Goal: Task Accomplishment & Management: Manage account settings

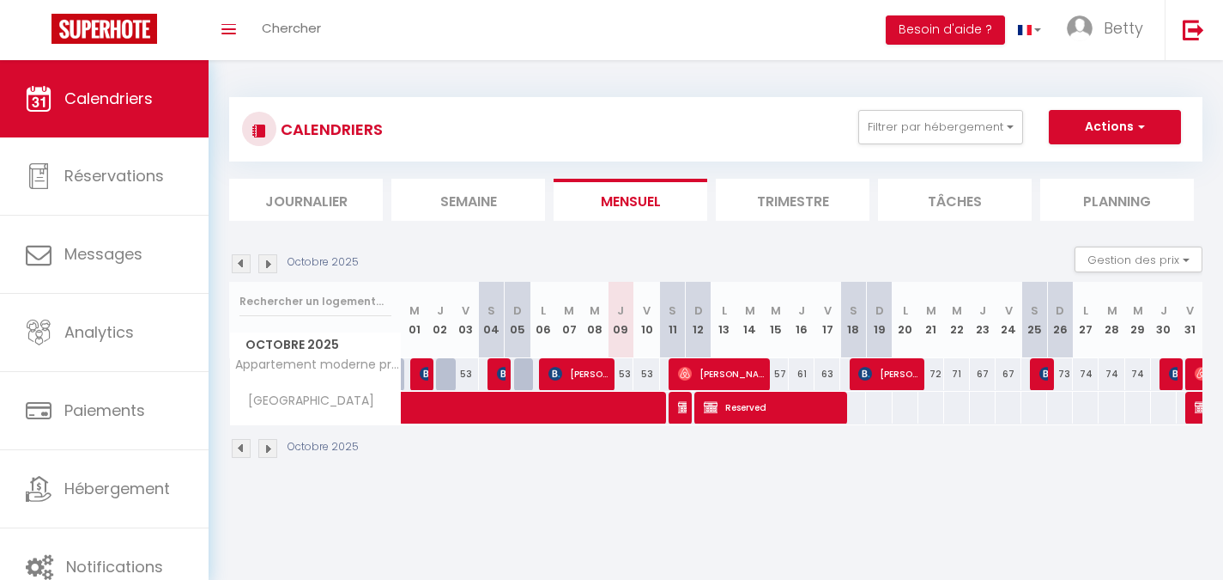
scroll to position [60, 0]
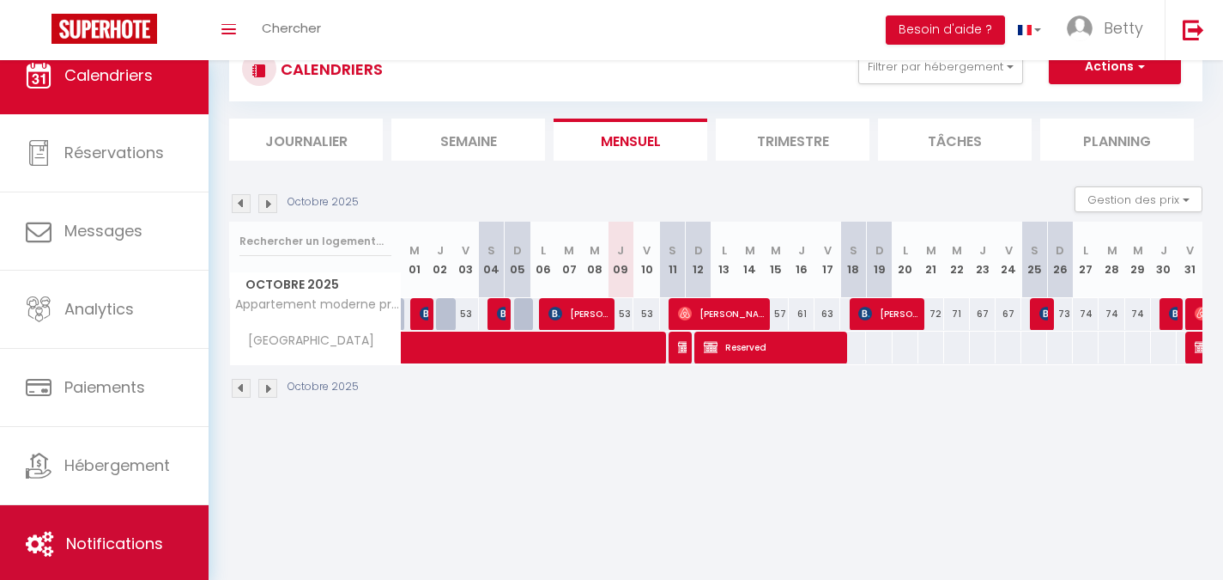
click at [118, 574] on link "Notifications" at bounding box center [104, 543] width 209 height 77
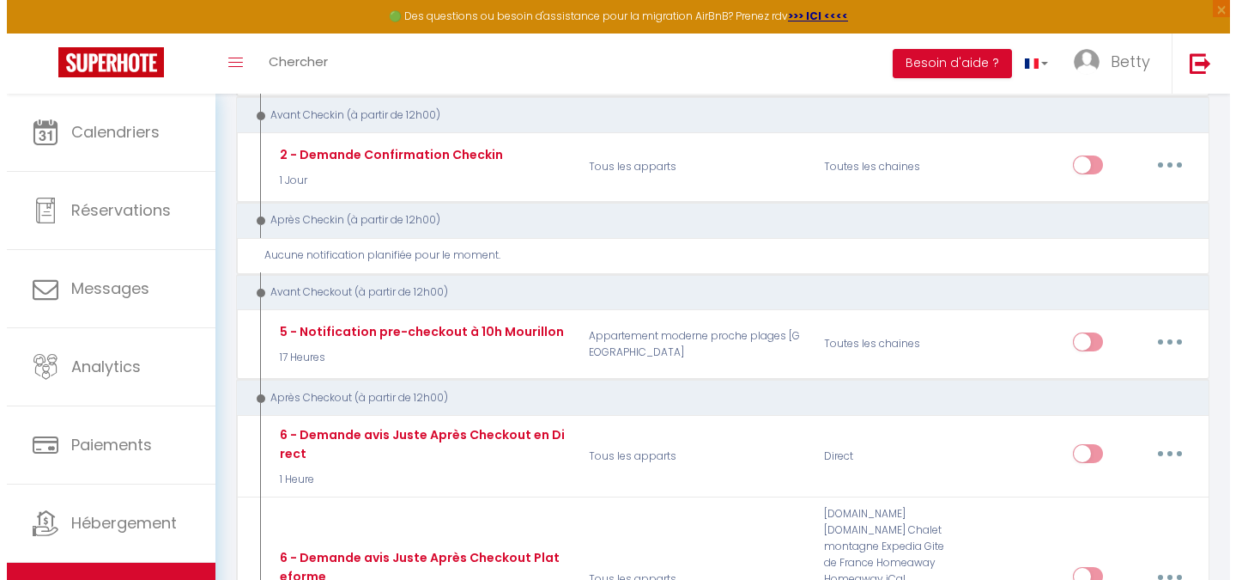
scroll to position [444, 0]
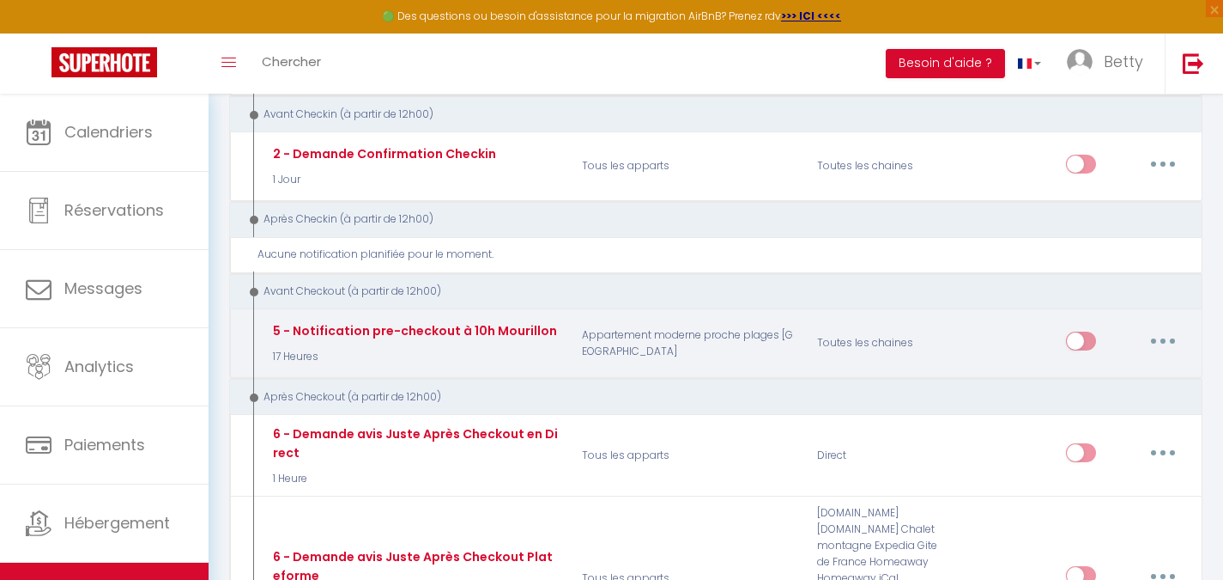
click at [752, 355] on p "Appartement moderne proche plages [GEOGRAPHIC_DATA]" at bounding box center [688, 344] width 235 height 50
click at [755, 339] on p "Appartement moderne proche plages [GEOGRAPHIC_DATA]" at bounding box center [688, 344] width 235 height 50
click at [1155, 340] on button "button" at bounding box center [1163, 340] width 48 height 27
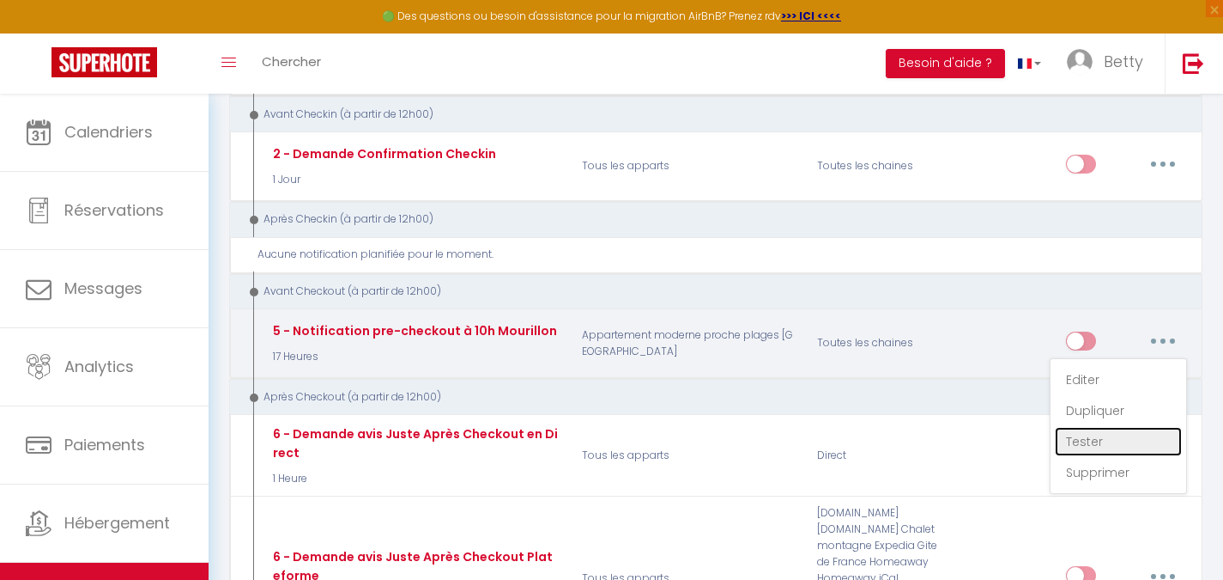
click at [1125, 446] on link "Tester" at bounding box center [1118, 441] width 127 height 29
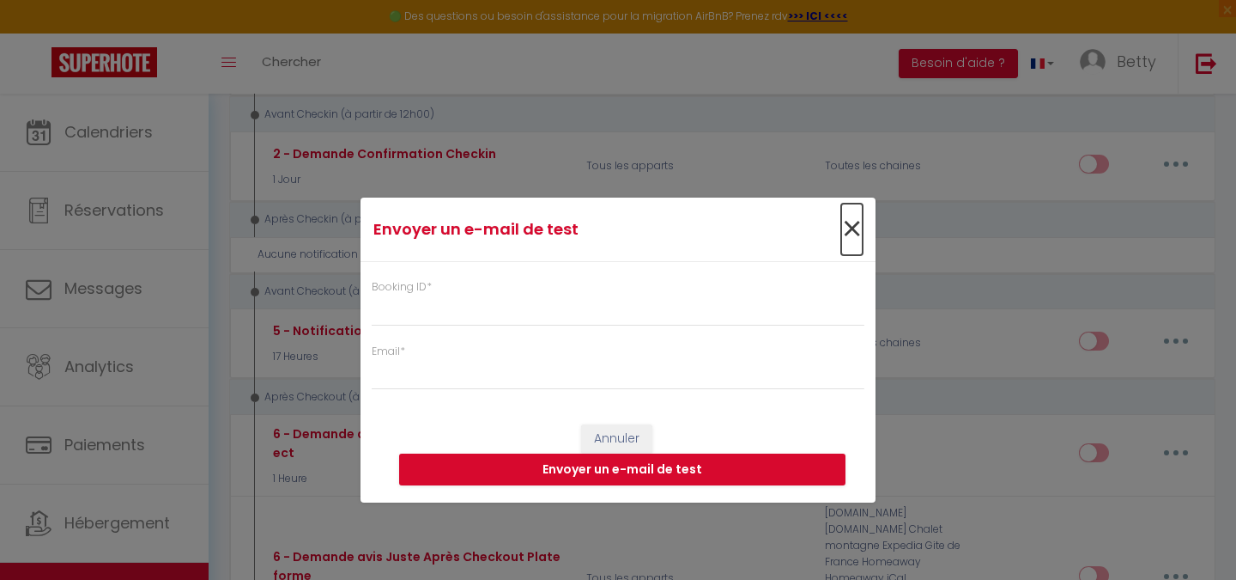
click at [854, 234] on span "×" at bounding box center [851, 229] width 21 height 52
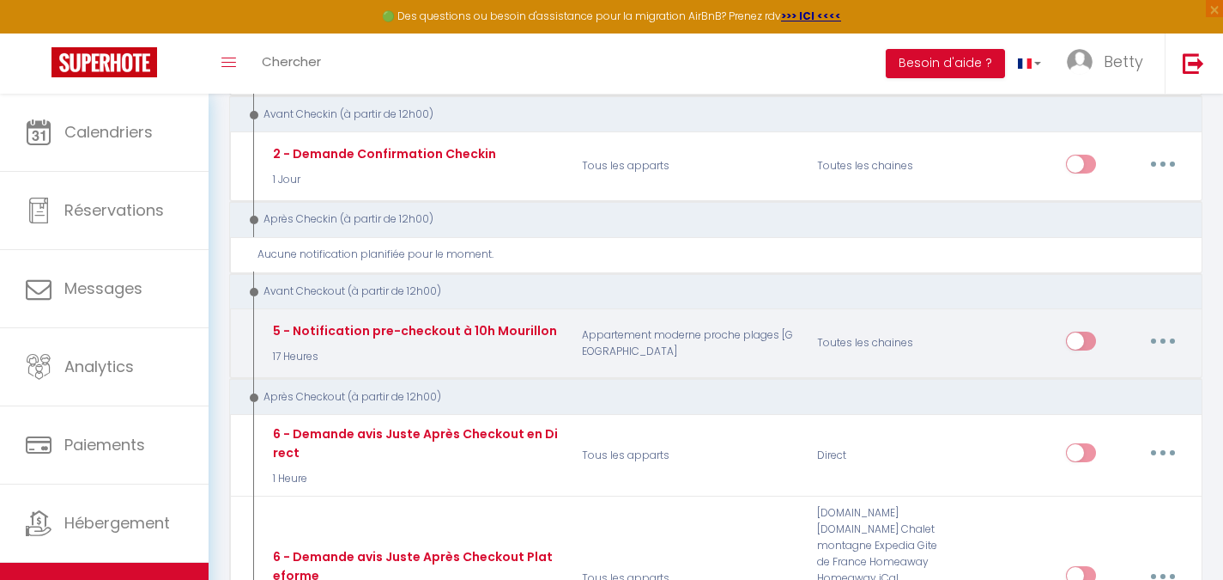
click at [1167, 344] on button "button" at bounding box center [1163, 340] width 48 height 27
click at [1099, 366] on link "Editer" at bounding box center [1118, 379] width 127 height 29
type input "5 - Notification pre-checkout à 10h Mourillon"
select select "4"
select select "17 Heures"
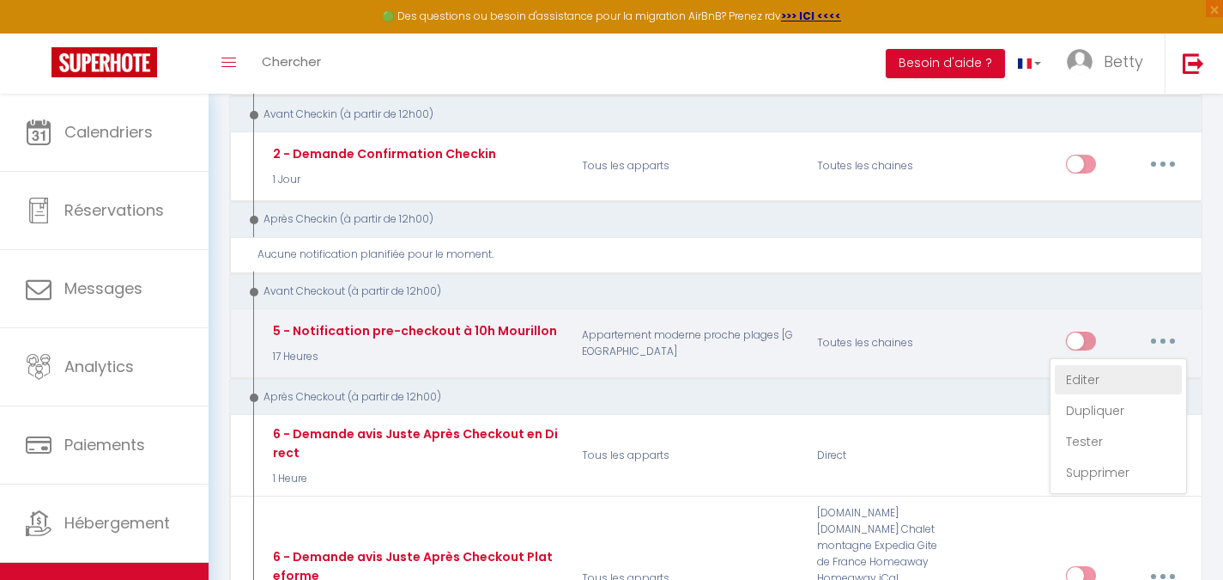
select select "if_booking_is_paid"
checkbox input "true"
checkbox input "false"
radio input "true"
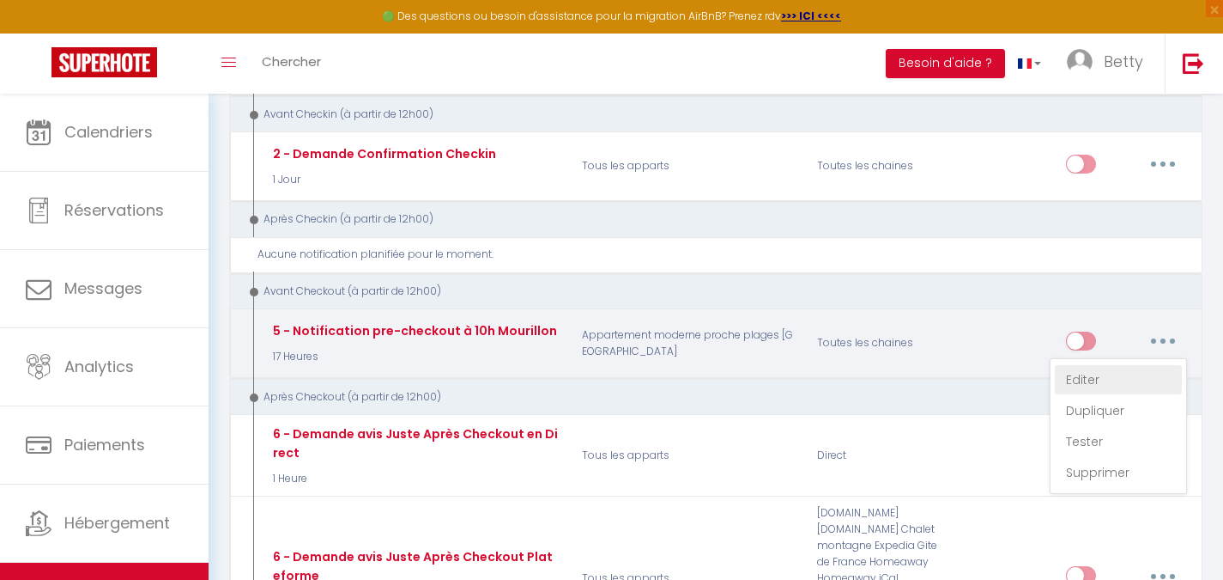
type input "Procédure de départ 🏖️"
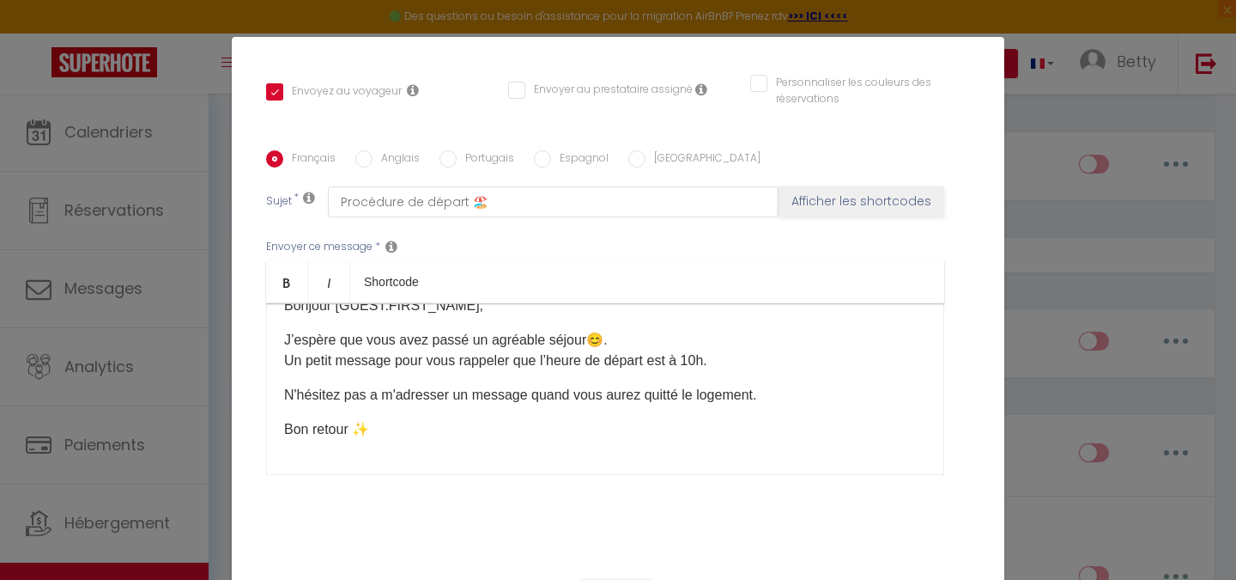
scroll to position [0, 0]
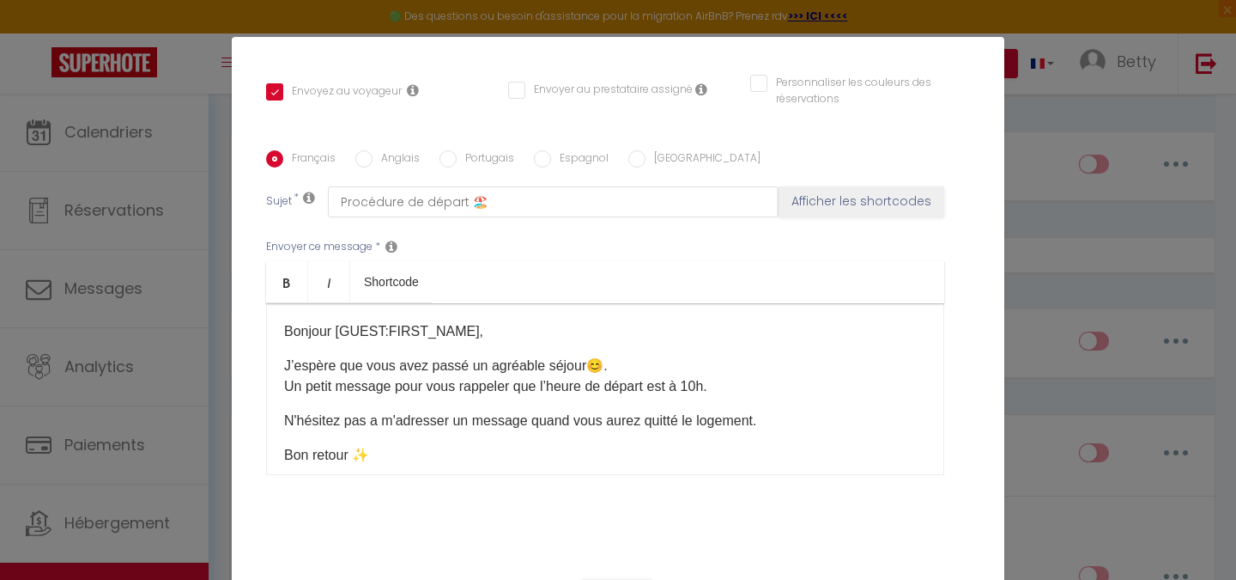
click at [577, 361] on p "J’espère que vous avez passé un agréable séjour😊. Un petit message pour vous ra…" at bounding box center [605, 375] width 642 height 41
click at [593, 361] on p "J’espère que vous avez passé un agréable séjour😊. Un petit message pour vous ra…" at bounding box center [605, 375] width 642 height 41
click at [604, 364] on p "J’espère que vous avez passé un agréable séjour😊. Un petit message pour vous ra…" at bounding box center [605, 375] width 642 height 41
click at [594, 363] on p "J’espère que vous avez passé un agréable séjour😊. Un petit message pour vous ra…" at bounding box center [605, 375] width 642 height 41
click at [726, 387] on p "J’espère que tout ce passe bien. Un petit message pour vous rappeler que l’heur…" at bounding box center [605, 375] width 642 height 41
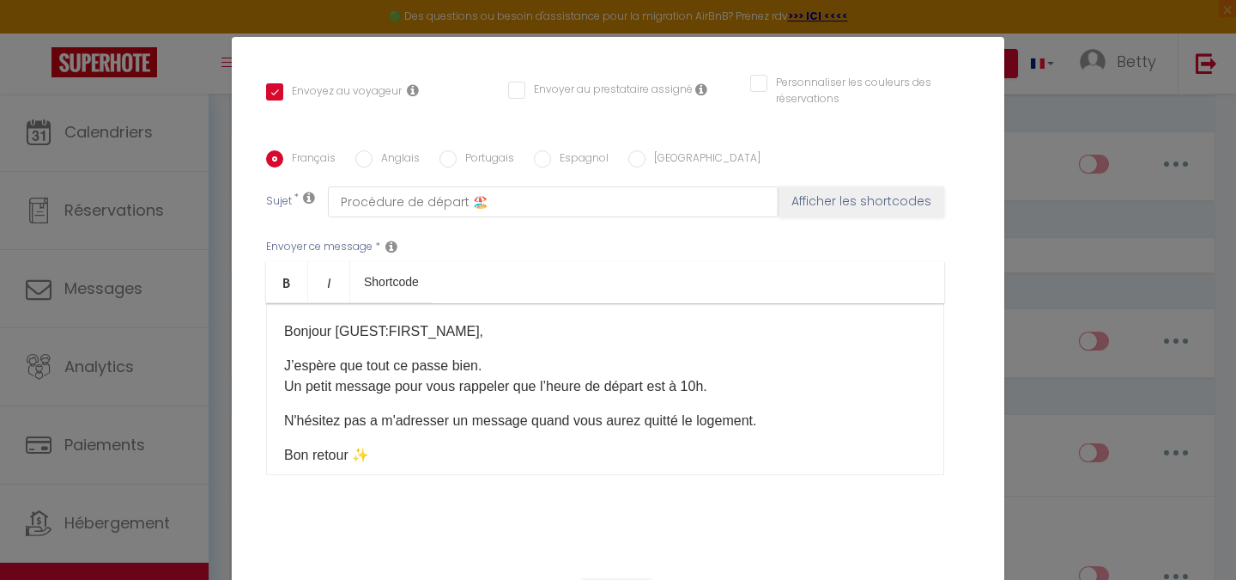
click at [704, 383] on p "J’espère que tout ce passe bien. Un petit message pour vous rappeler que l’heur…" at bounding box center [605, 375] width 642 height 41
click at [565, 444] on div "Bonjour [GUEST:FIRST_NAME]​, J’espère que tout ce passe bien. Un petit message …" at bounding box center [605, 389] width 678 height 172
click at [384, 384] on p "J’espère que tout ce passe bien. Un petit message pour vous rappeler que l’heur…" at bounding box center [605, 375] width 642 height 41
click at [482, 458] on p "Bon retour ✨ ​" at bounding box center [605, 483] width 642 height 76
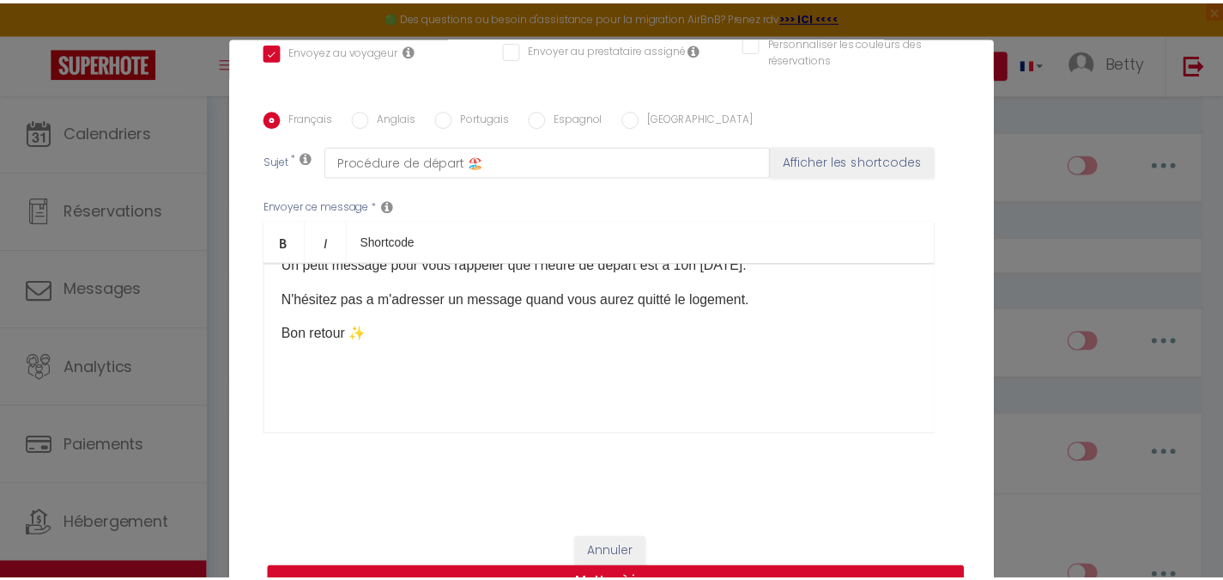
scroll to position [73, 0]
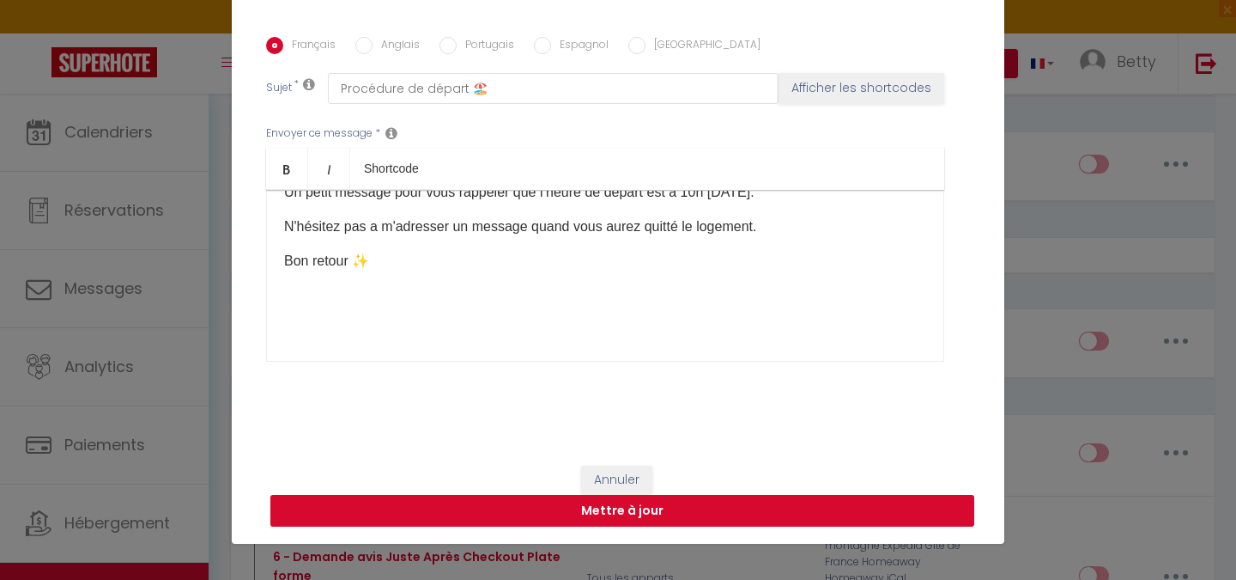
click at [757, 510] on button "Mettre à jour" at bounding box center [622, 511] width 704 height 33
checkbox input "true"
checkbox input "false"
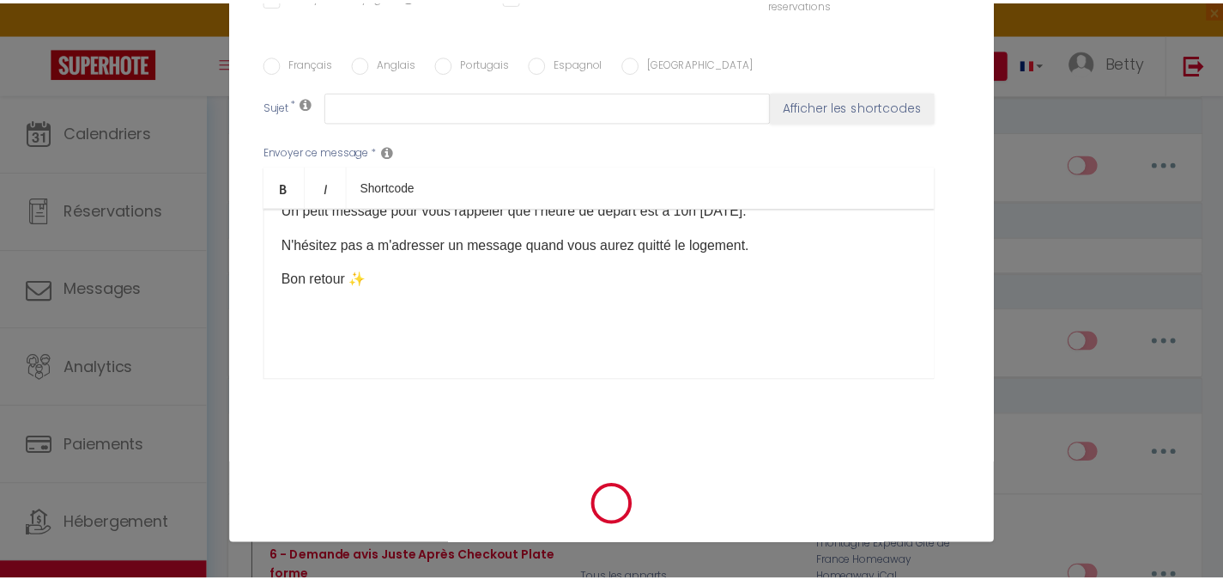
scroll to position [0, 0]
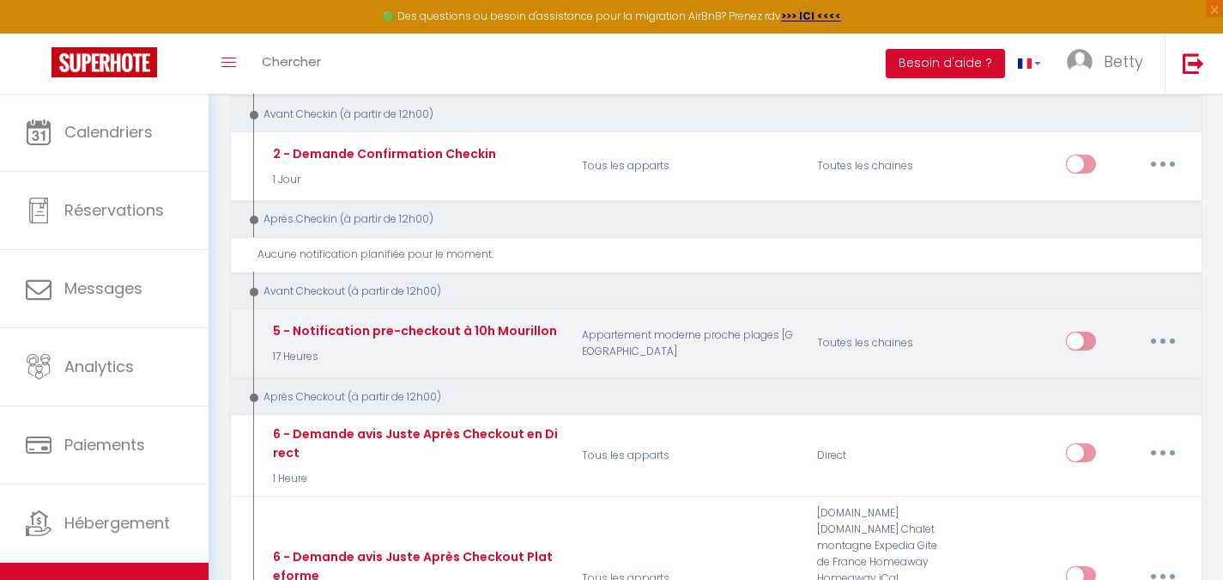
click at [1090, 337] on input "checkbox" at bounding box center [1081, 344] width 30 height 26
checkbox input "true"
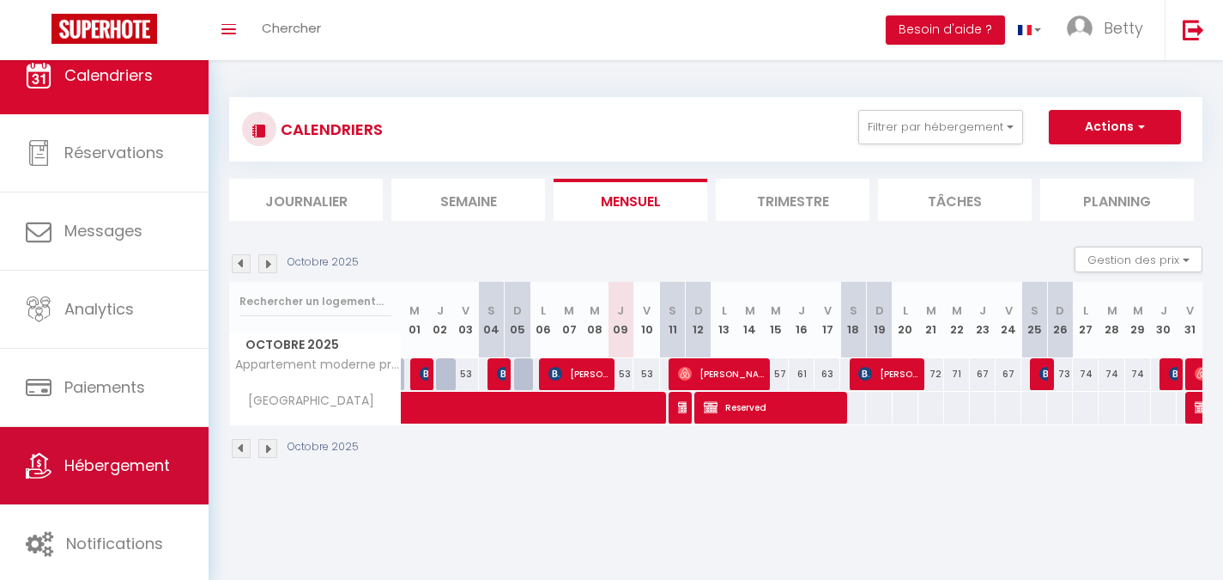
click at [126, 472] on span "Hébergement" at bounding box center [117, 464] width 106 height 21
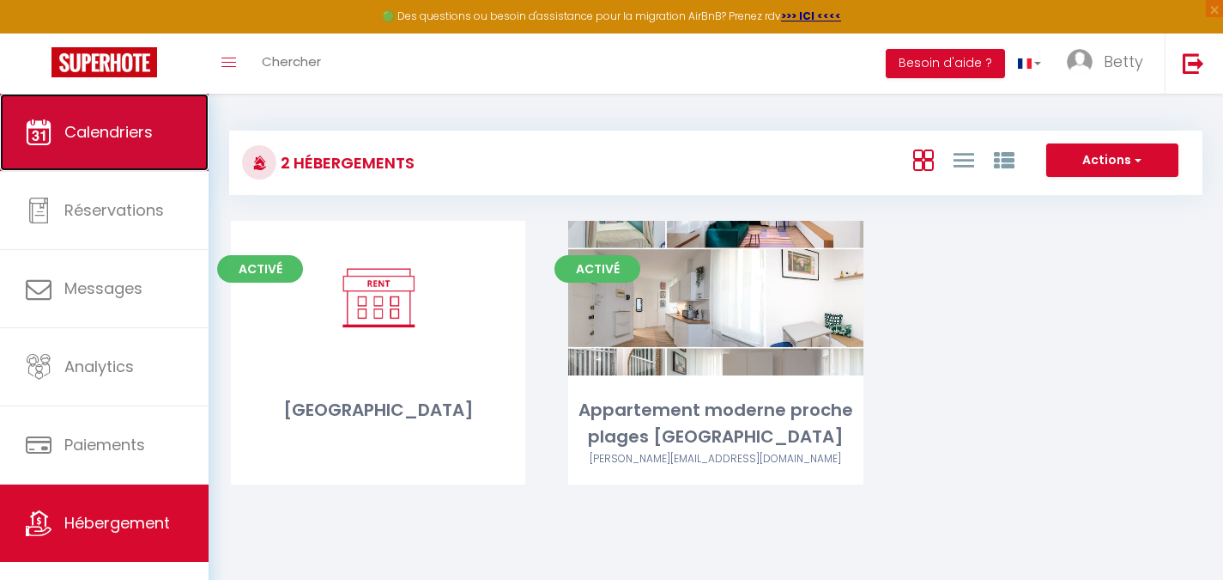
click at [106, 155] on link "Calendriers" at bounding box center [104, 132] width 209 height 77
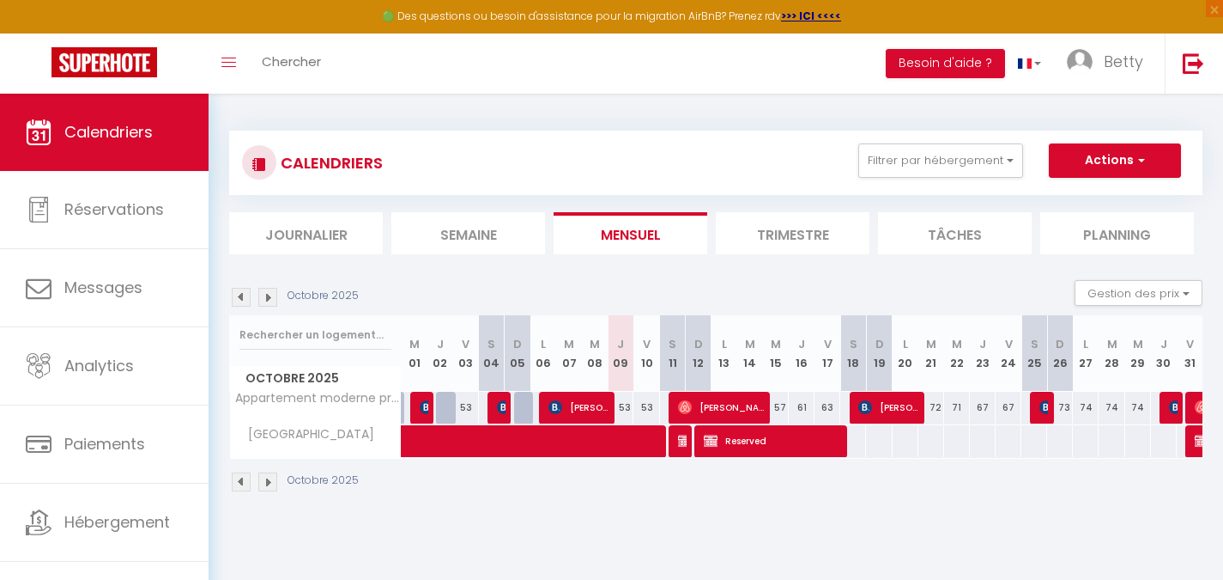
click at [628, 408] on div "53" at bounding box center [621, 407] width 26 height 32
type input "53"
select select "1"
type input "Jeu 09 Octobre 2025"
type input "Ven 10 Octobre 2025"
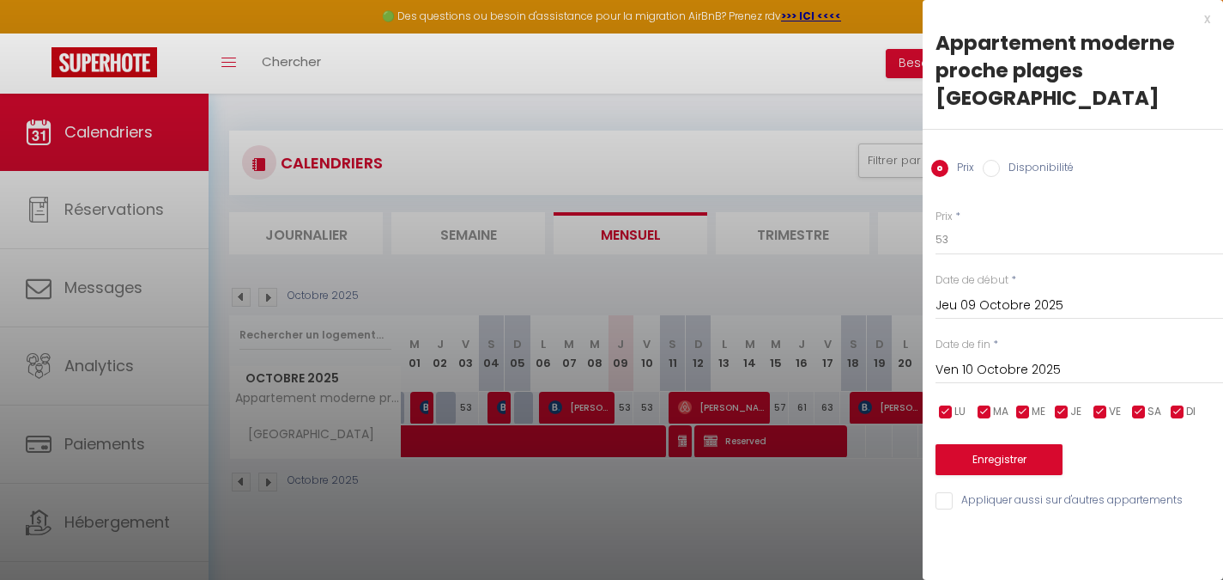
click at [997, 160] on input "Disponibilité" at bounding box center [991, 168] width 17 height 17
radio input "true"
radio input "false"
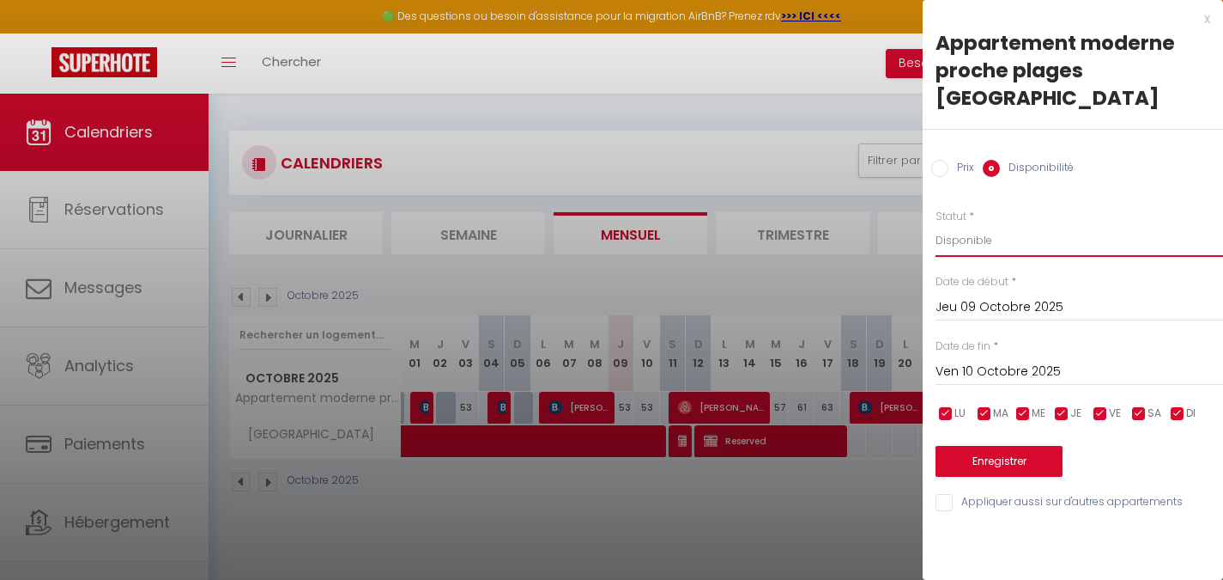
click at [996, 224] on select "Disponible Indisponible" at bounding box center [1080, 240] width 288 height 33
select select "0"
click at [936, 224] on select "Disponible Indisponible" at bounding box center [1080, 240] width 288 height 33
click at [990, 361] on input "Ven 10 Octobre 2025" at bounding box center [1080, 372] width 288 height 22
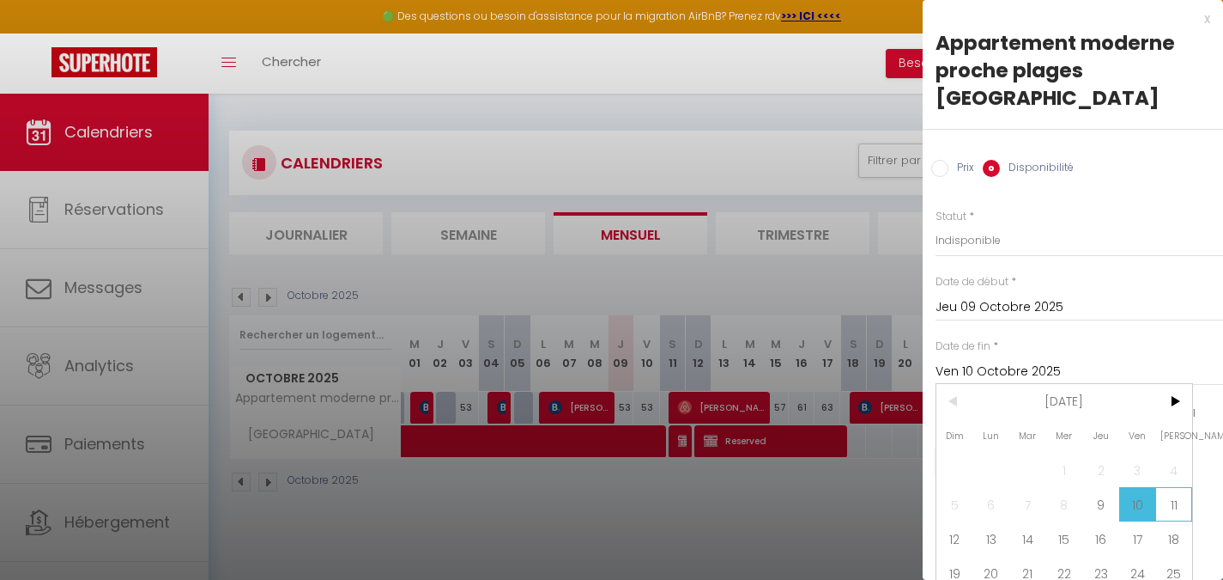
click at [1173, 487] on span "11" at bounding box center [1174, 504] width 37 height 34
type input "Sam 11 Octobre 2025"
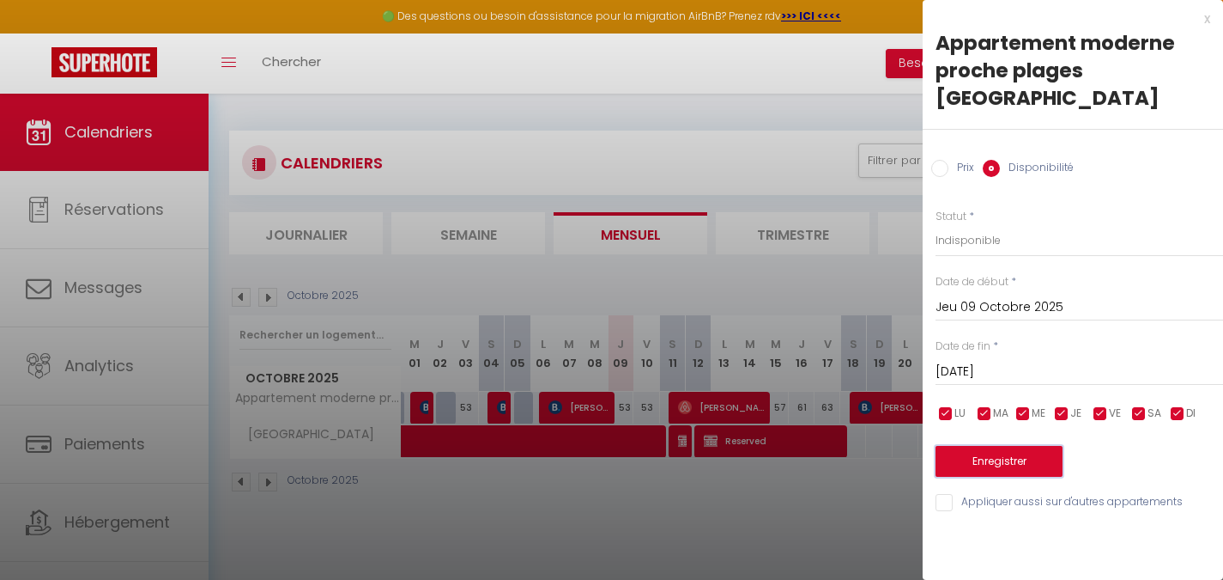
click at [995, 446] on button "Enregistrer" at bounding box center [999, 461] width 127 height 31
